Goal: Information Seeking & Learning: Learn about a topic

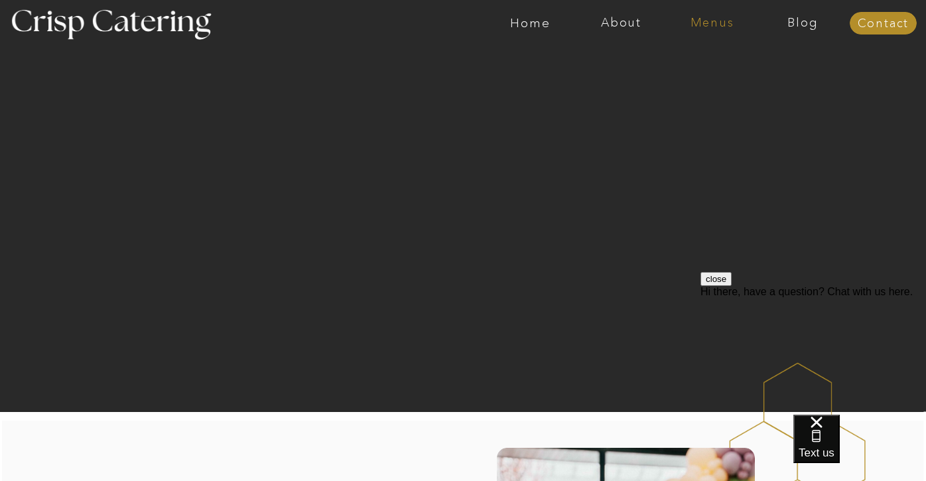
click at [704, 26] on nav "Menus" at bounding box center [711, 23] width 91 height 13
click at [703, 64] on nav "Summer (Mar-Aug)" at bounding box center [715, 60] width 119 height 13
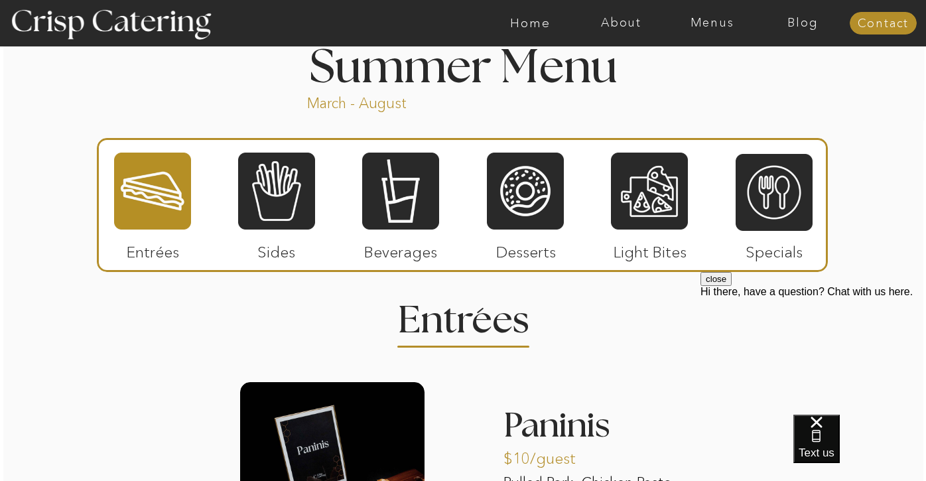
scroll to position [1116, 0]
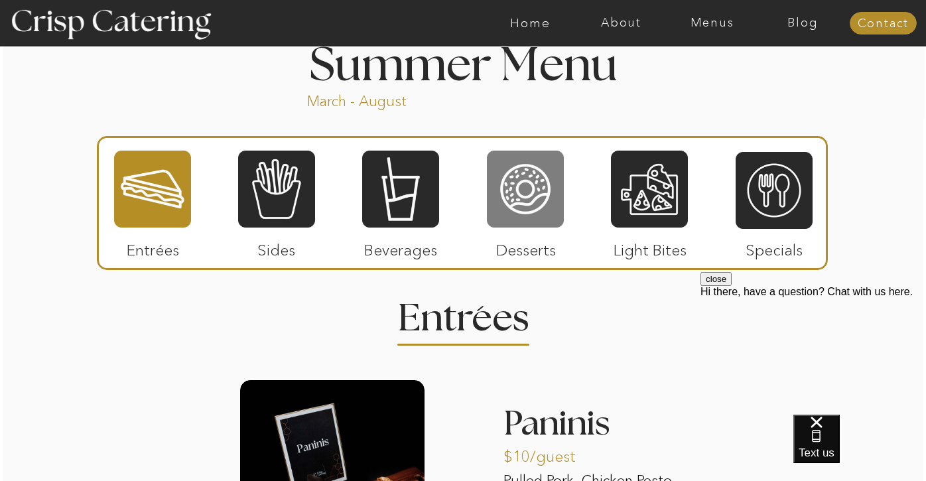
click at [532, 205] on div at bounding box center [525, 189] width 77 height 80
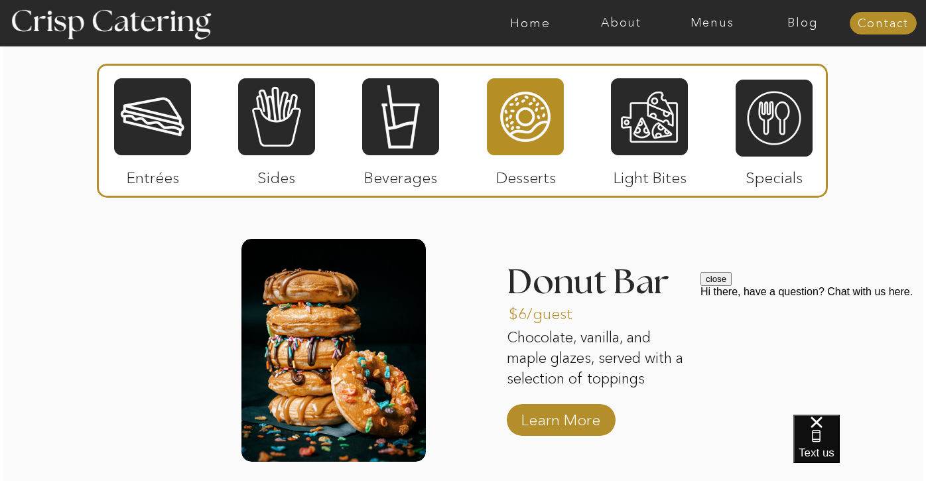
scroll to position [1265, 0]
